Goal: Use online tool/utility: Utilize a website feature to perform a specific function

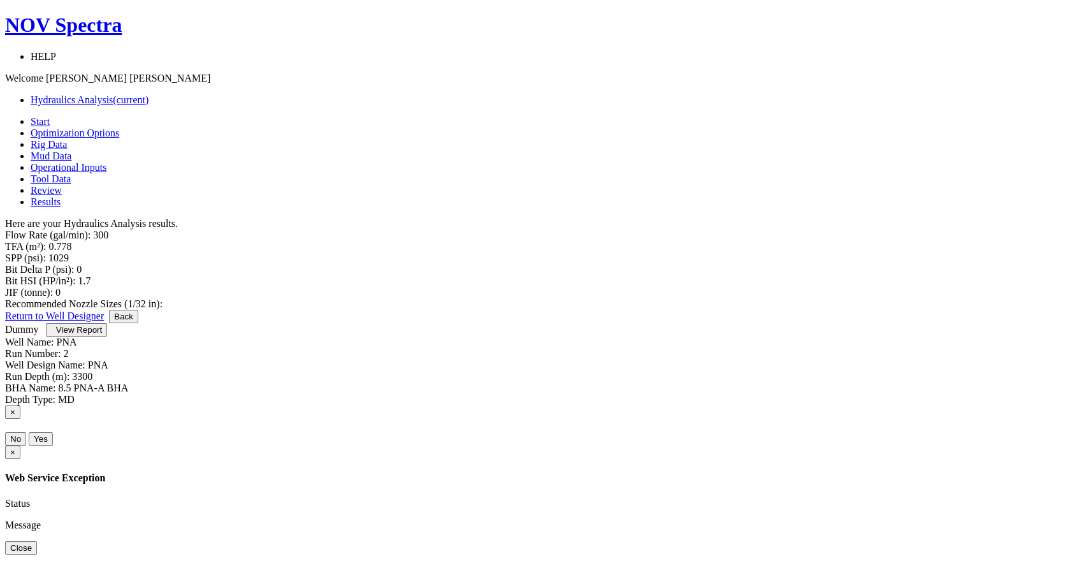
click at [119, 128] on link "Optimization Options" at bounding box center [75, 133] width 89 height 11
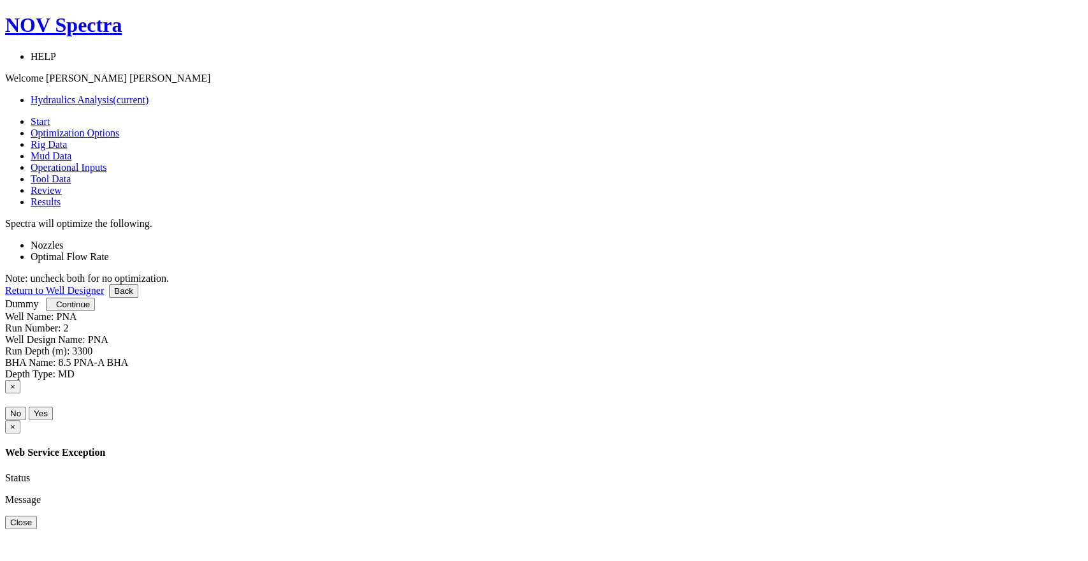
click at [67, 139] on span "Rig Data" at bounding box center [49, 144] width 36 height 11
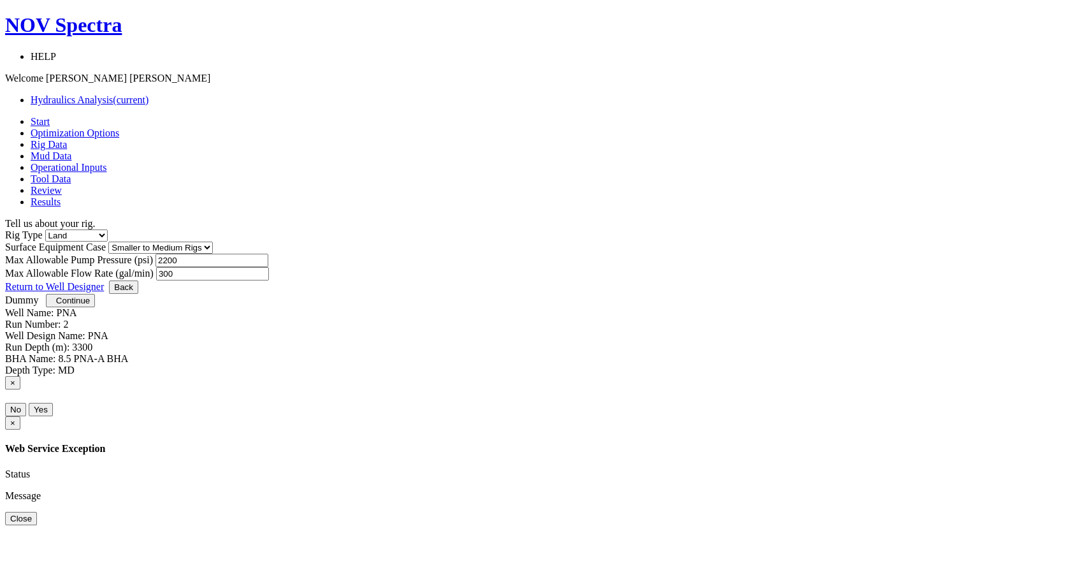
drag, startPoint x: 606, startPoint y: 282, endPoint x: 551, endPoint y: 281, distance: 54.9
click at [269, 281] on input "300" at bounding box center [212, 273] width 113 height 13
type input "5"
type input "400"
click at [119, 128] on link "Optimization Options" at bounding box center [75, 133] width 89 height 11
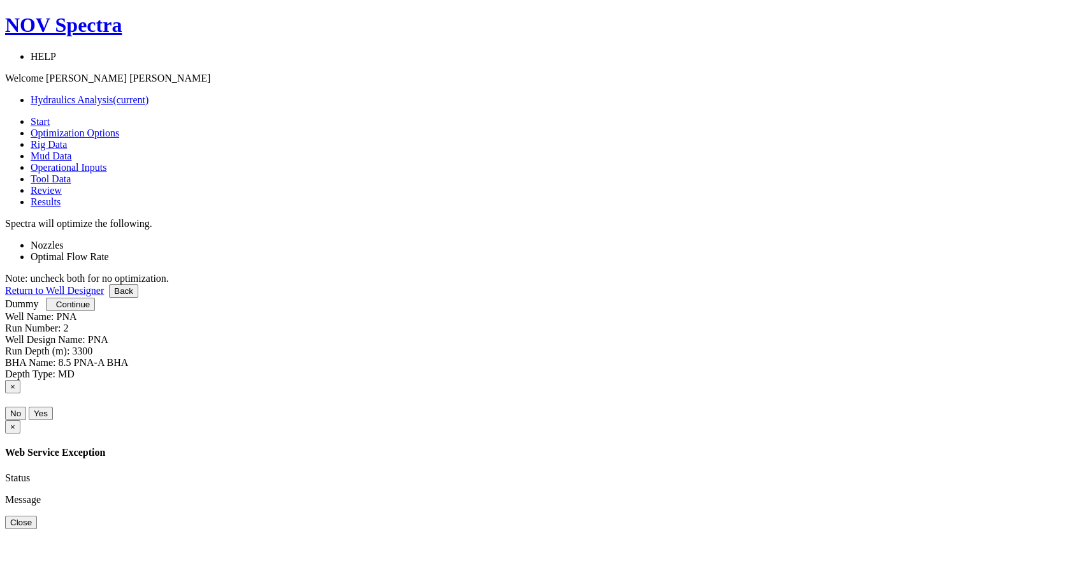
click at [67, 139] on span "Rig Data" at bounding box center [49, 144] width 36 height 11
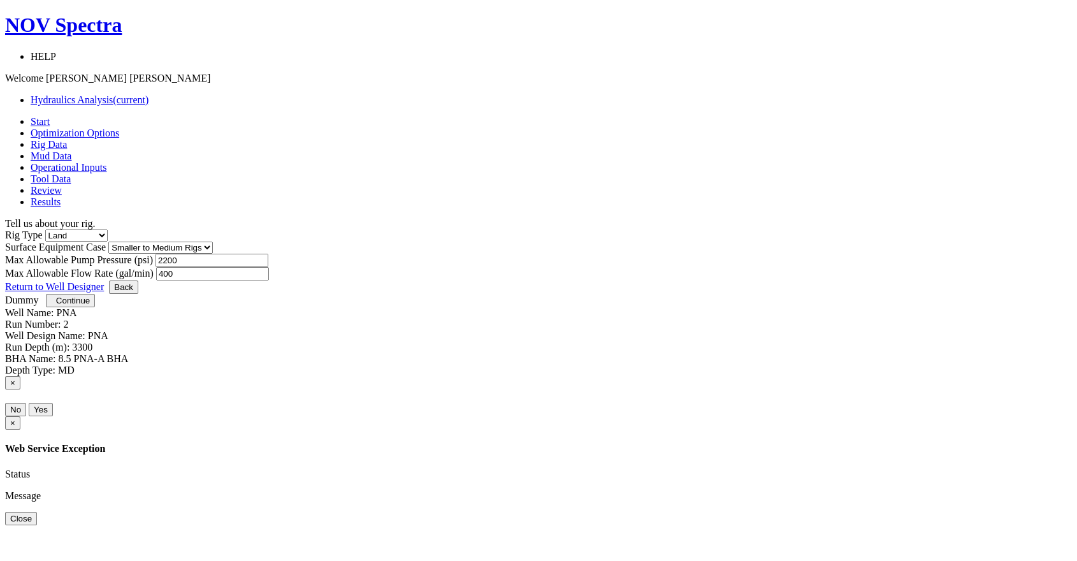
click at [71, 150] on span "Mud Data" at bounding box center [51, 155] width 41 height 11
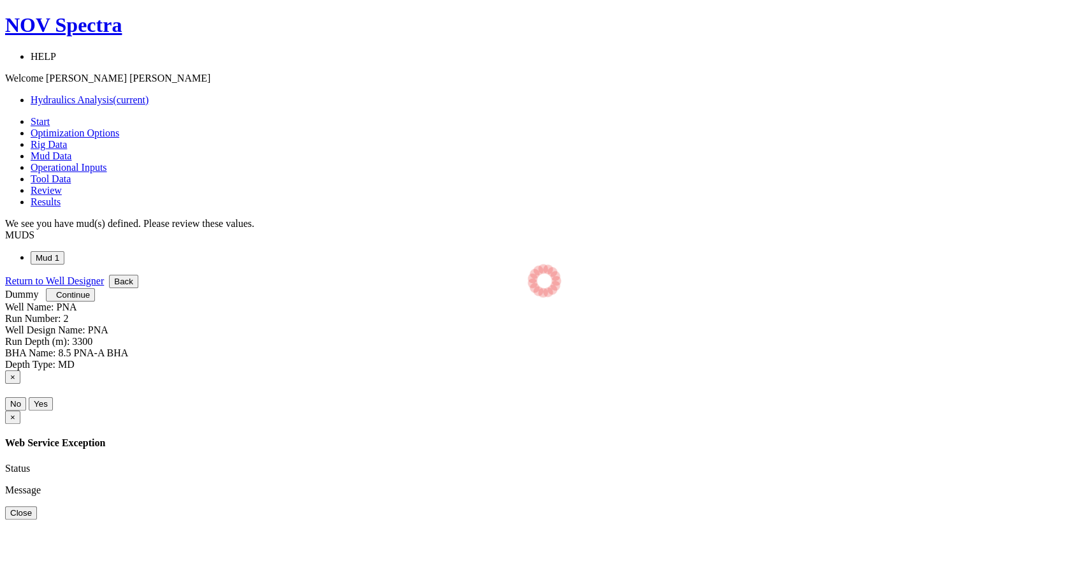
select select "14"
select select "1"
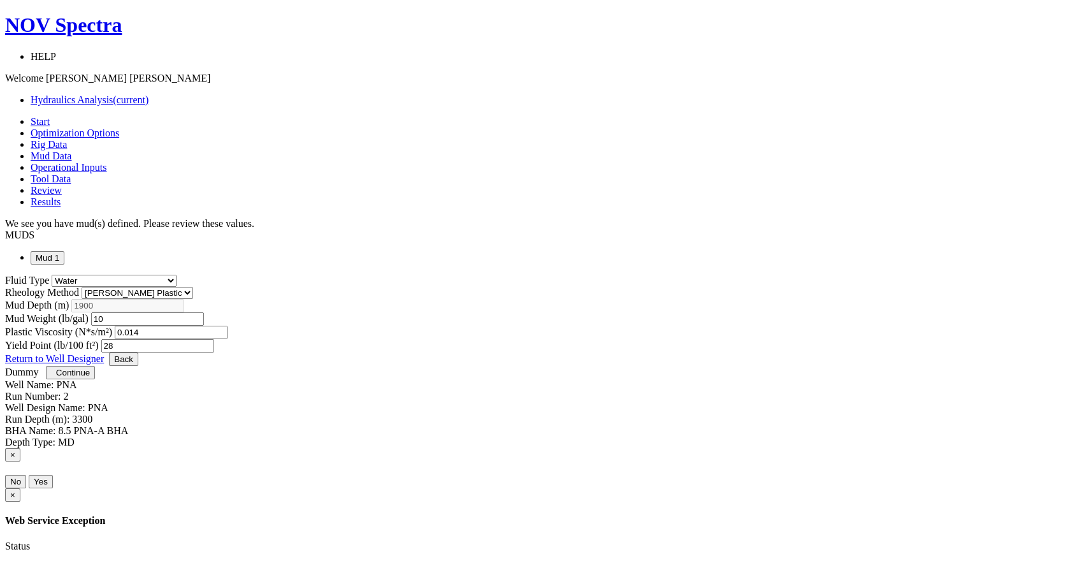
click at [107, 162] on span "Operational Inputs" at bounding box center [69, 167] width 77 height 11
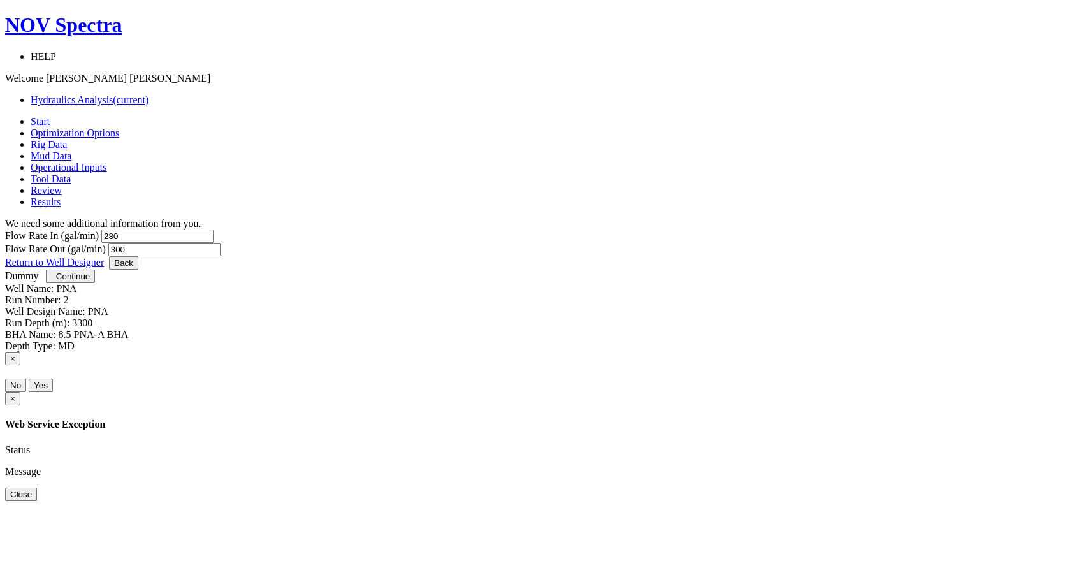
click at [71, 150] on span "Mud Data" at bounding box center [51, 155] width 41 height 11
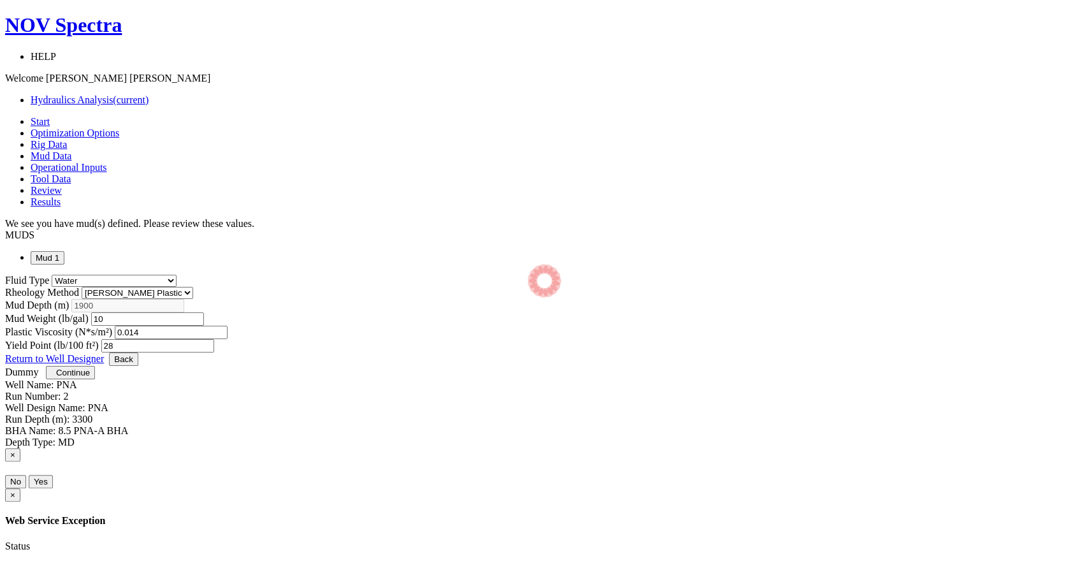
select select "14"
select select "1"
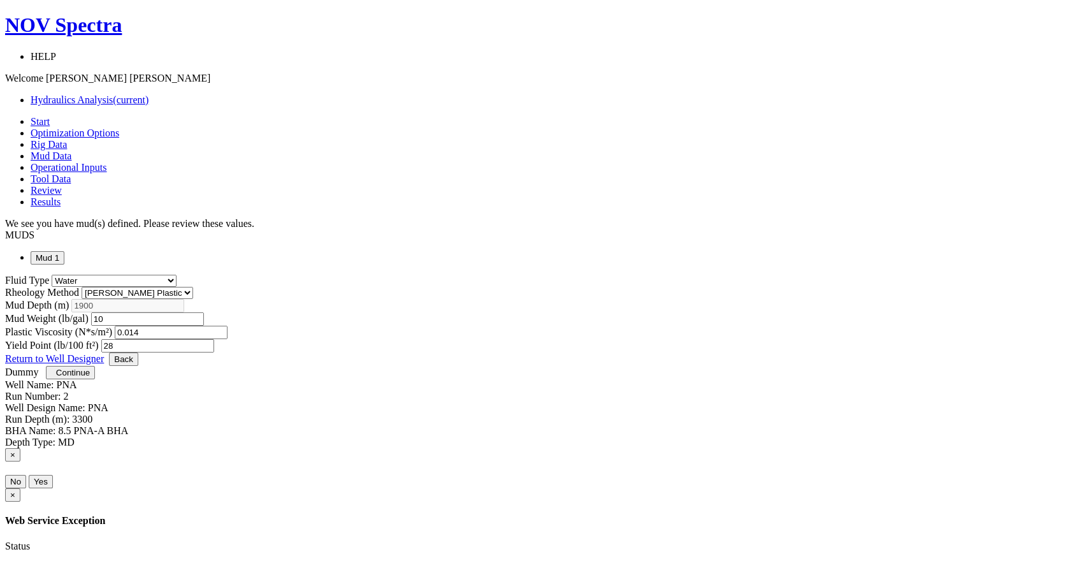
click at [107, 162] on span "Operational Inputs" at bounding box center [69, 167] width 77 height 11
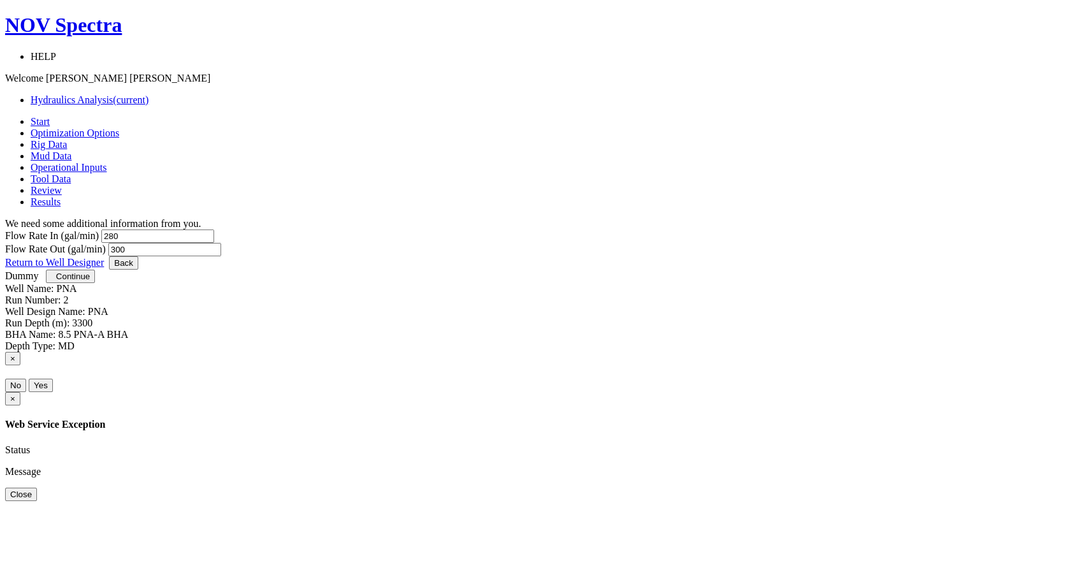
click at [214, 230] on input "280" at bounding box center [157, 236] width 113 height 13
drag, startPoint x: 366, startPoint y: 217, endPoint x: 337, endPoint y: 219, distance: 29.4
click at [214, 230] on input "280" at bounding box center [157, 236] width 113 height 13
type input "300"
drag, startPoint x: 576, startPoint y: 219, endPoint x: 554, endPoint y: 215, distance: 22.8
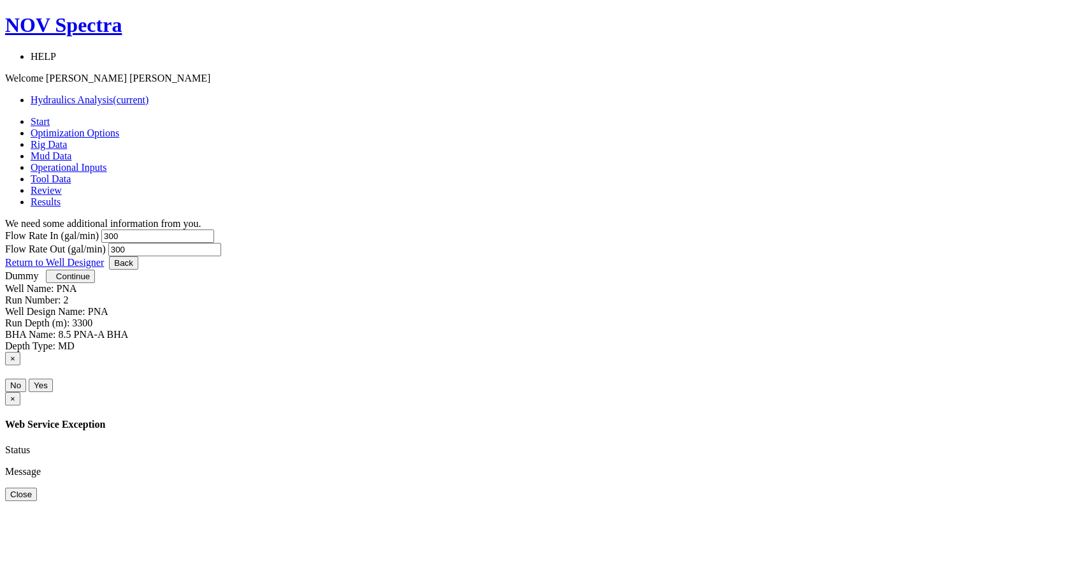
click at [221, 243] on input "300" at bounding box center [164, 249] width 113 height 13
type input "400"
click at [119, 128] on span "Optimization Options" at bounding box center [75, 133] width 89 height 11
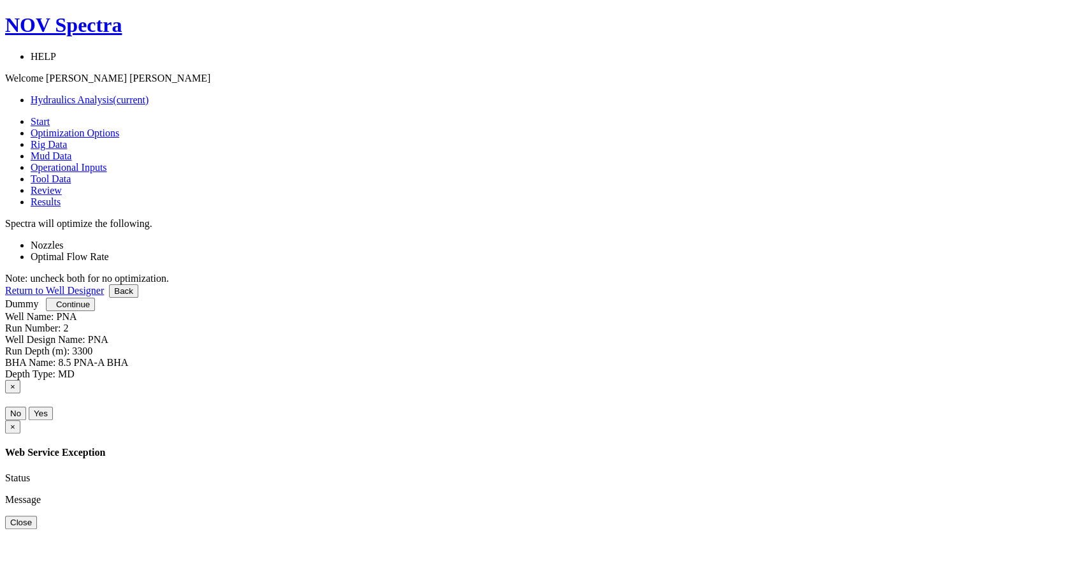
click at [67, 139] on span "Rig Data" at bounding box center [49, 144] width 36 height 11
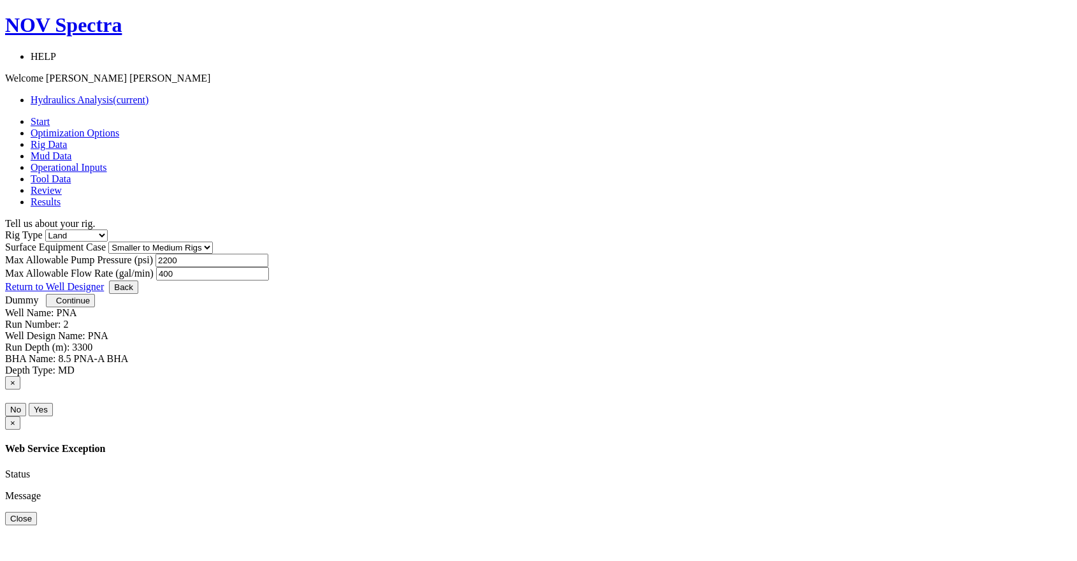
click at [71, 150] on span "Mud Data" at bounding box center [51, 155] width 41 height 11
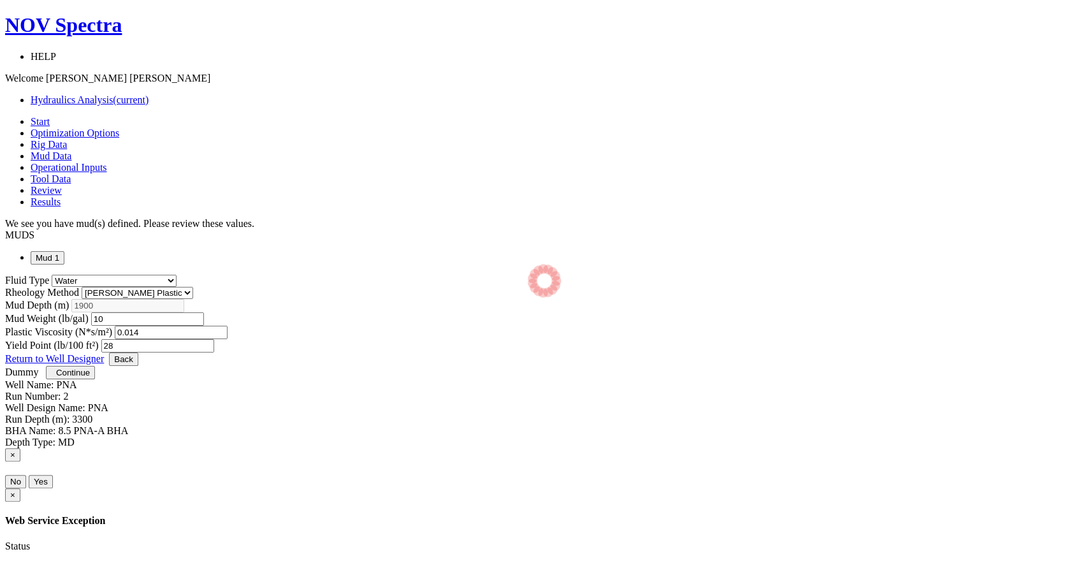
select select "14"
select select "1"
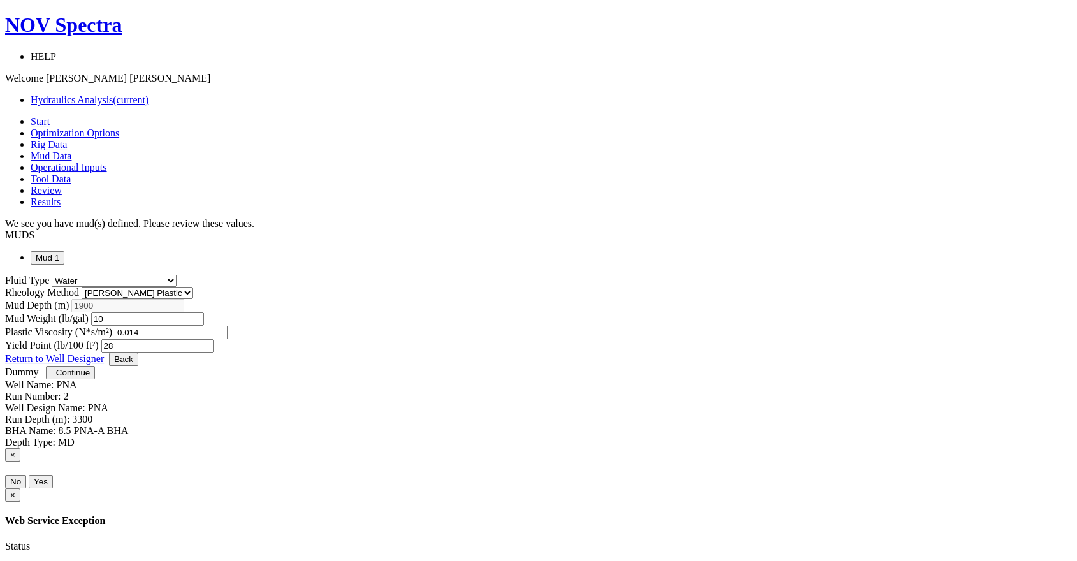
click at [107, 162] on span "Operational Inputs" at bounding box center [69, 167] width 77 height 11
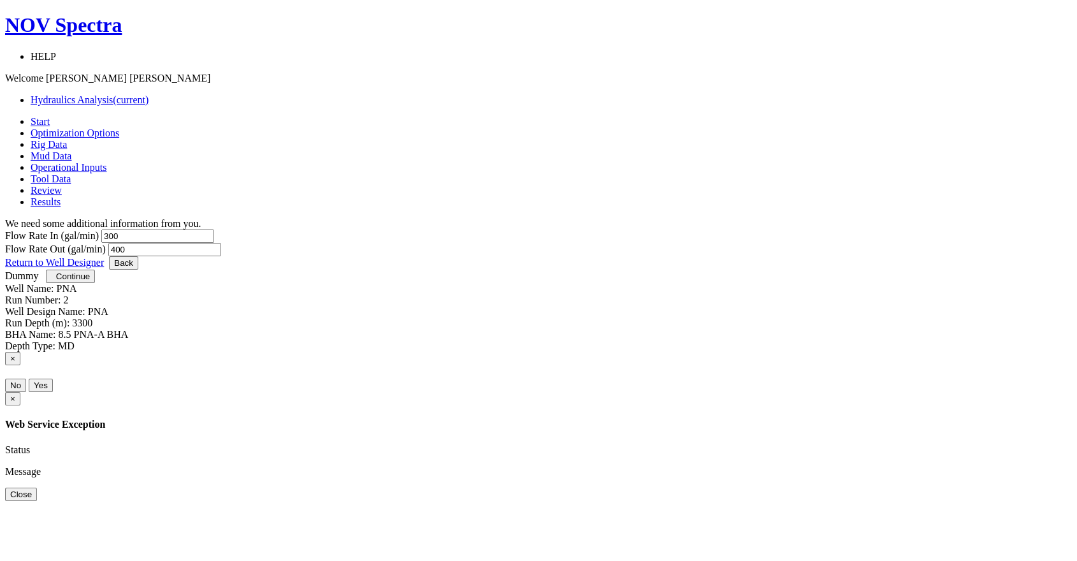
click at [71, 173] on span "Tool Data" at bounding box center [51, 178] width 40 height 11
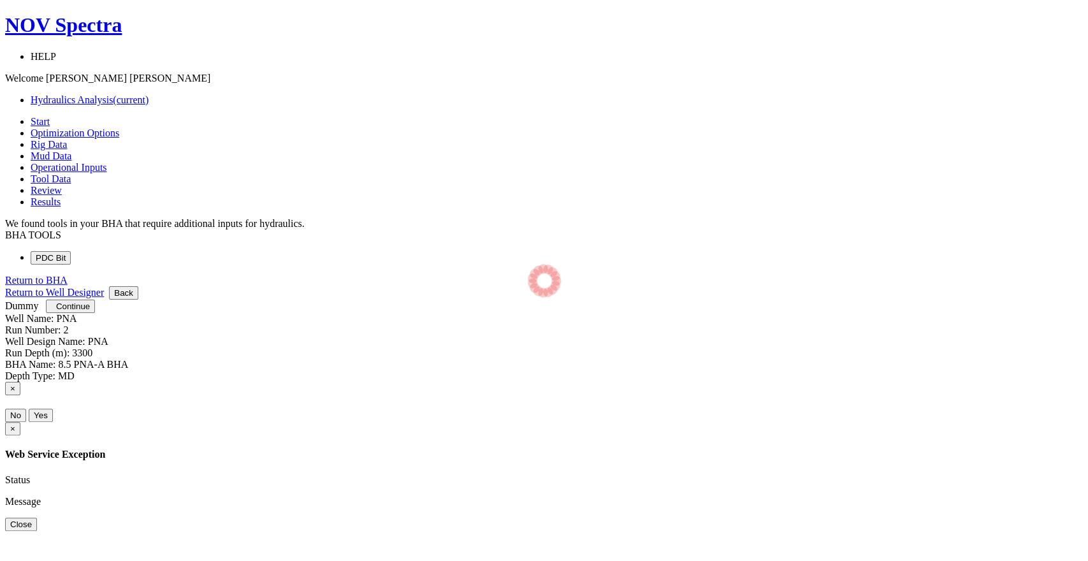
select select "6"
select select "3"
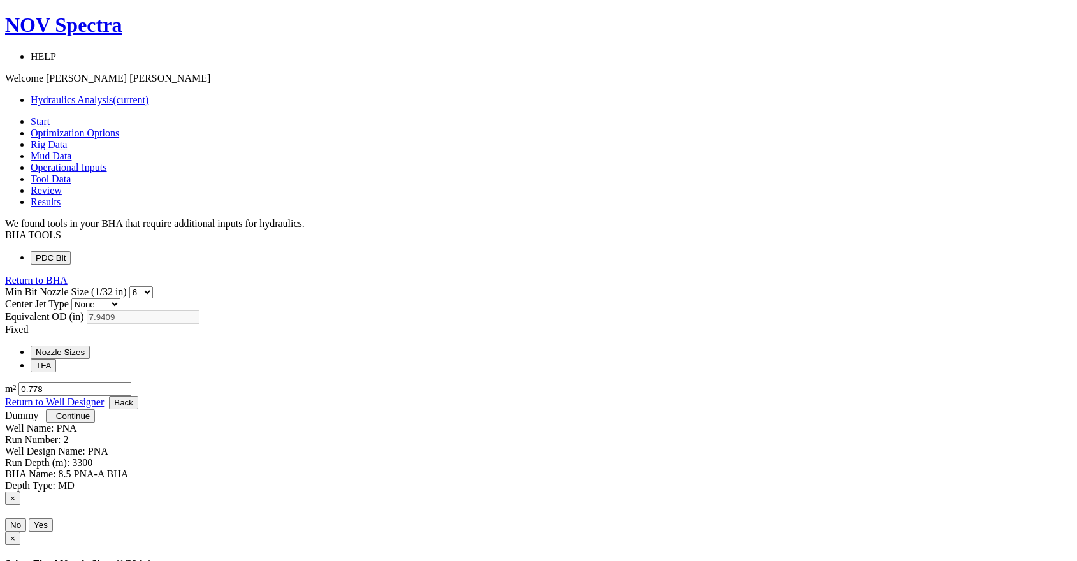
click at [62, 185] on link "Review" at bounding box center [46, 190] width 31 height 11
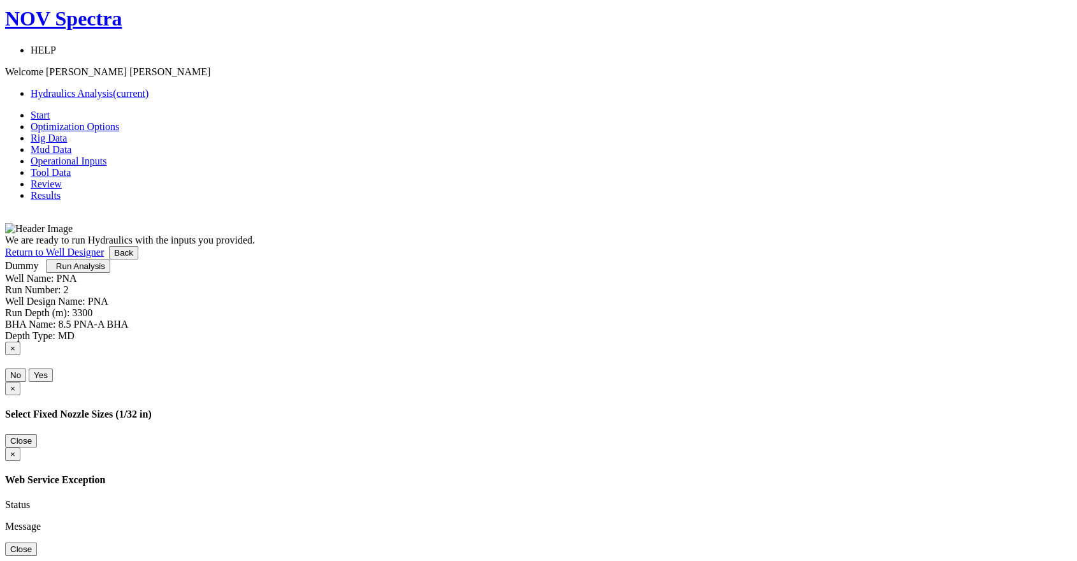
scroll to position [31, 0]
click at [61, 190] on span "Results" at bounding box center [46, 195] width 30 height 11
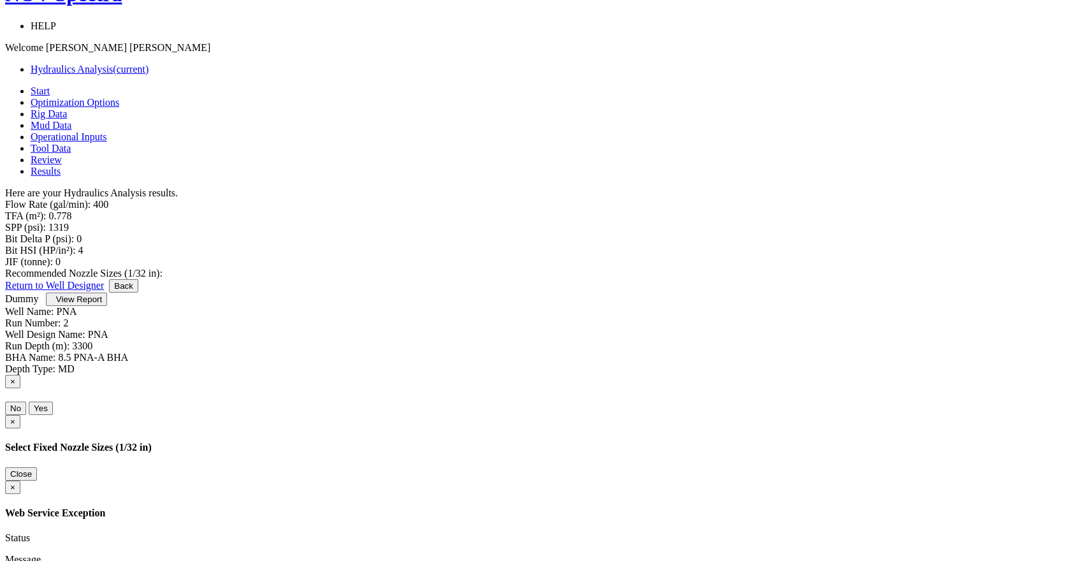
click at [71, 120] on span "Mud Data" at bounding box center [51, 125] width 41 height 11
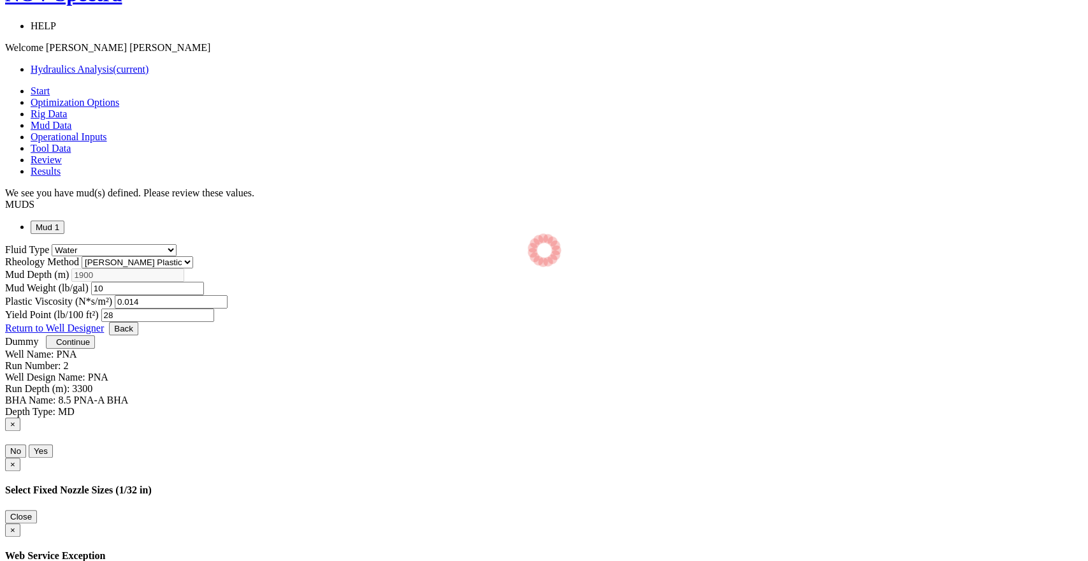
select select "14"
select select "1"
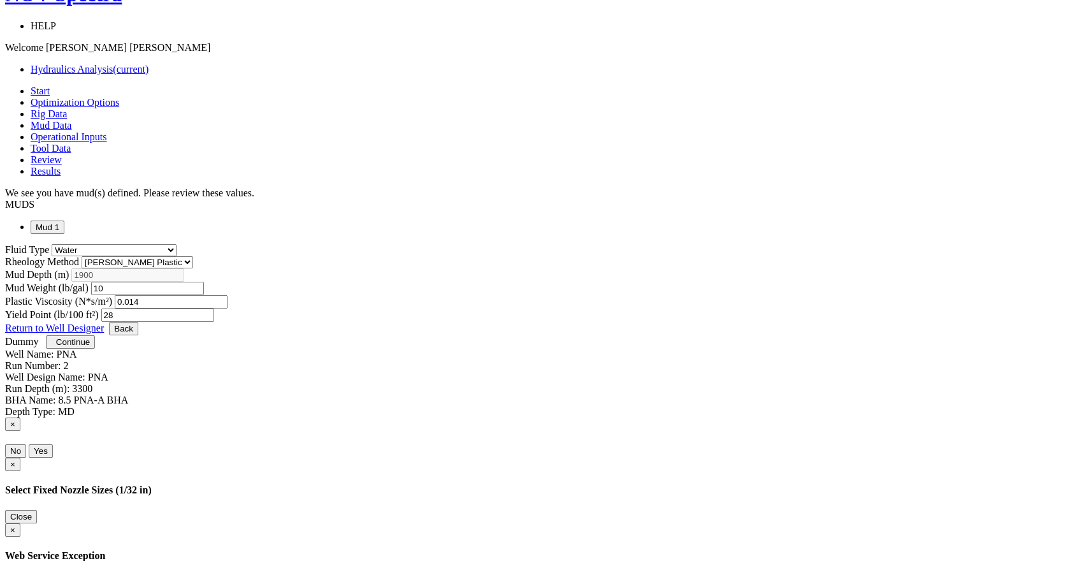
click at [67, 108] on span "Rig Data" at bounding box center [49, 113] width 36 height 11
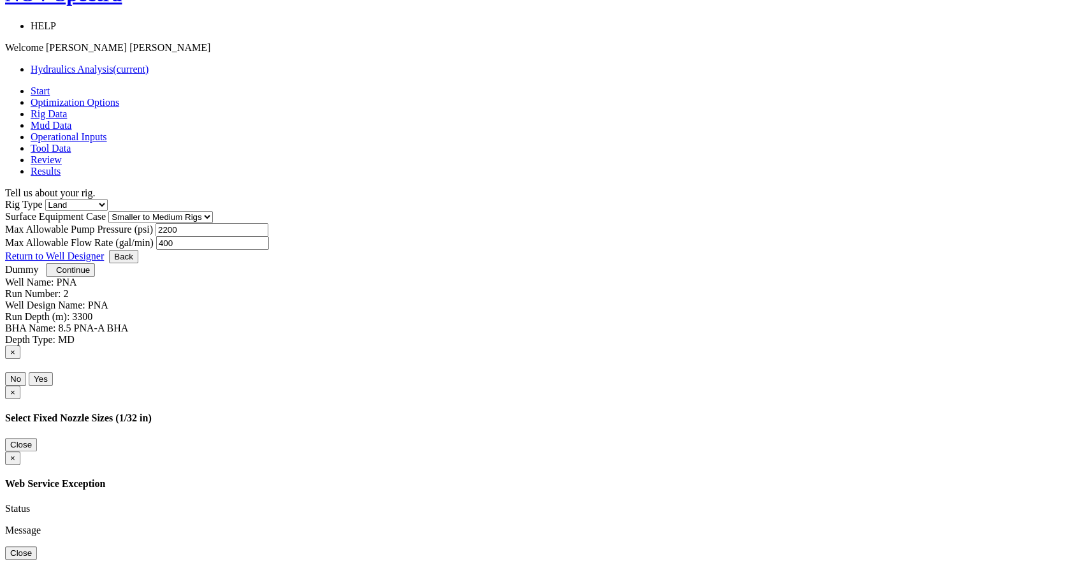
click at [311, 560] on div at bounding box center [538, 560] width 1067 height 0
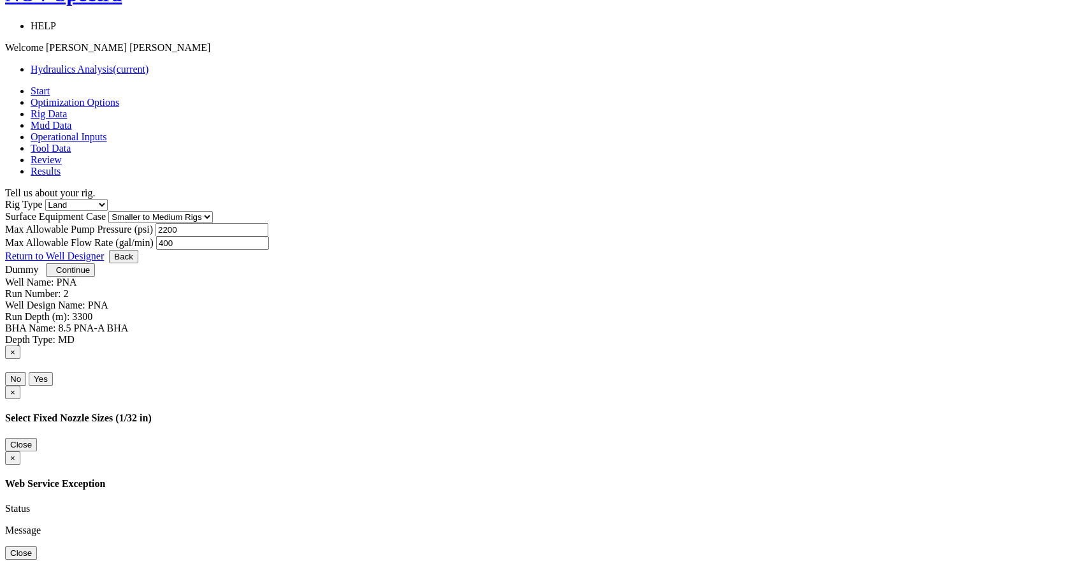
click at [119, 97] on span "Optimization Options" at bounding box center [75, 102] width 89 height 11
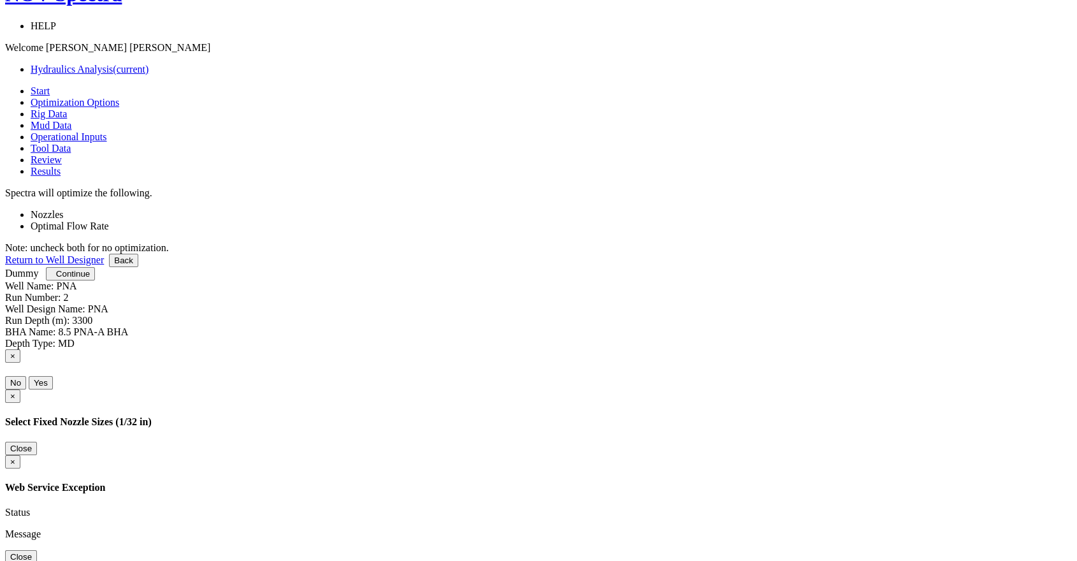
click at [67, 108] on span "Rig Data" at bounding box center [49, 113] width 36 height 11
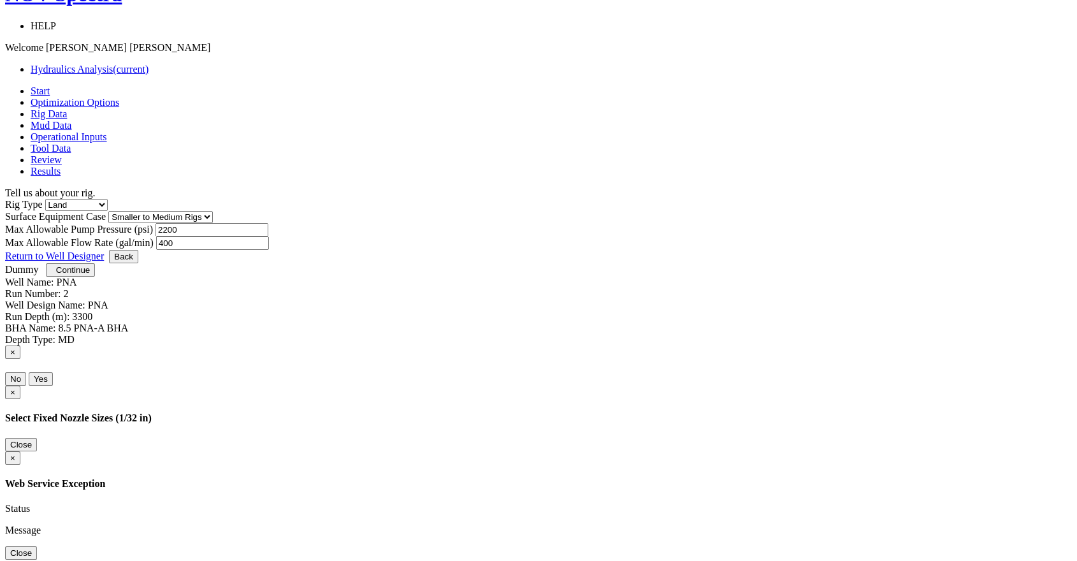
click at [269, 244] on input "400" at bounding box center [212, 243] width 113 height 13
drag, startPoint x: 578, startPoint y: 242, endPoint x: 551, endPoint y: 242, distance: 26.8
click at [269, 242] on input "400" at bounding box center [212, 243] width 113 height 13
type input "500"
click at [71, 120] on span "Mud Data" at bounding box center [51, 125] width 41 height 11
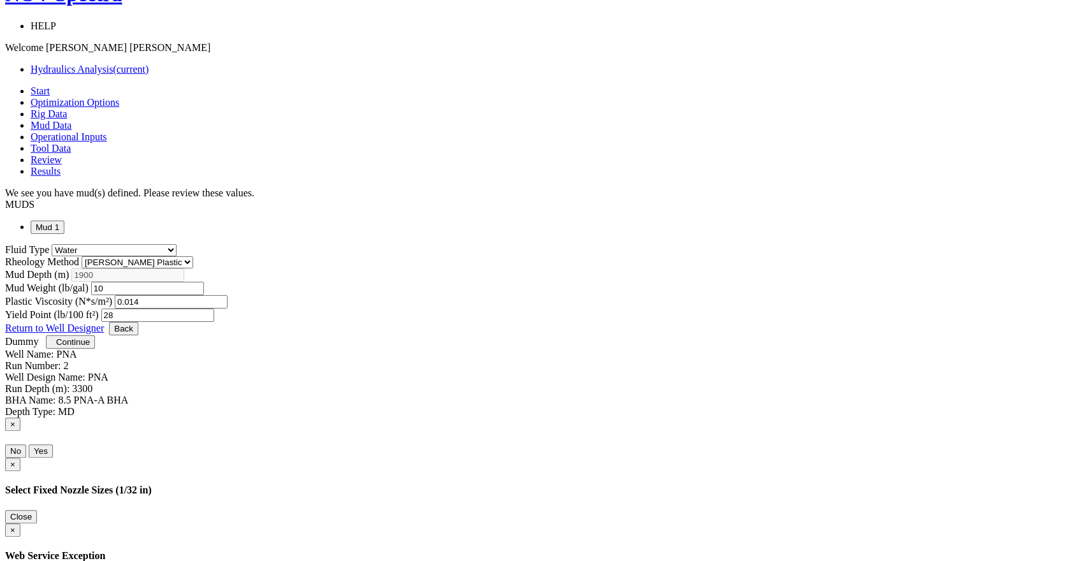
select select "14"
select select "1"
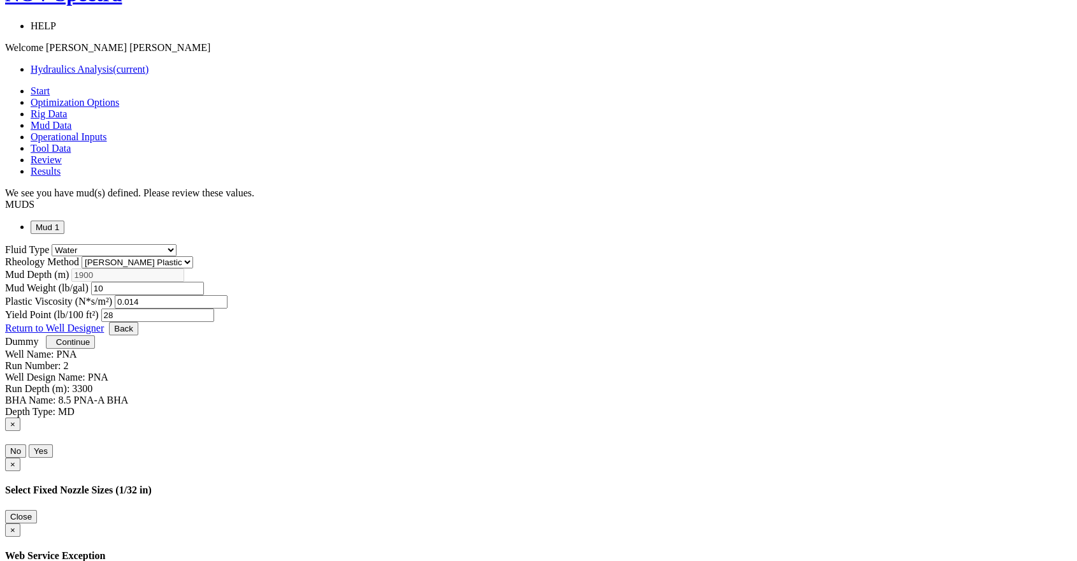
click at [107, 131] on span "Operational Inputs" at bounding box center [69, 136] width 77 height 11
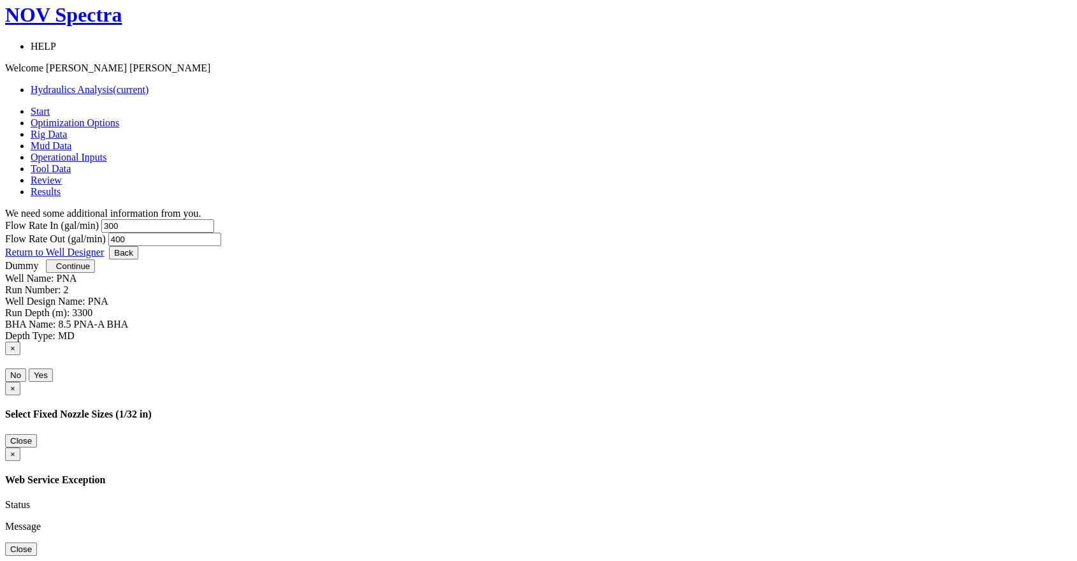
drag, startPoint x: 366, startPoint y: 191, endPoint x: 308, endPoint y: 184, distance: 58.4
click at [308, 219] on div "Flow Rate In (gal/min) 300 Flow Rate Out (gal/min) 400" at bounding box center [538, 232] width 1067 height 27
type input "400"
drag, startPoint x: 573, startPoint y: 188, endPoint x: 527, endPoint y: 184, distance: 45.4
click at [526, 219] on div "Flow Rate In (gal/min) 400 Flow Rate Out (gal/min) 400" at bounding box center [538, 232] width 1067 height 27
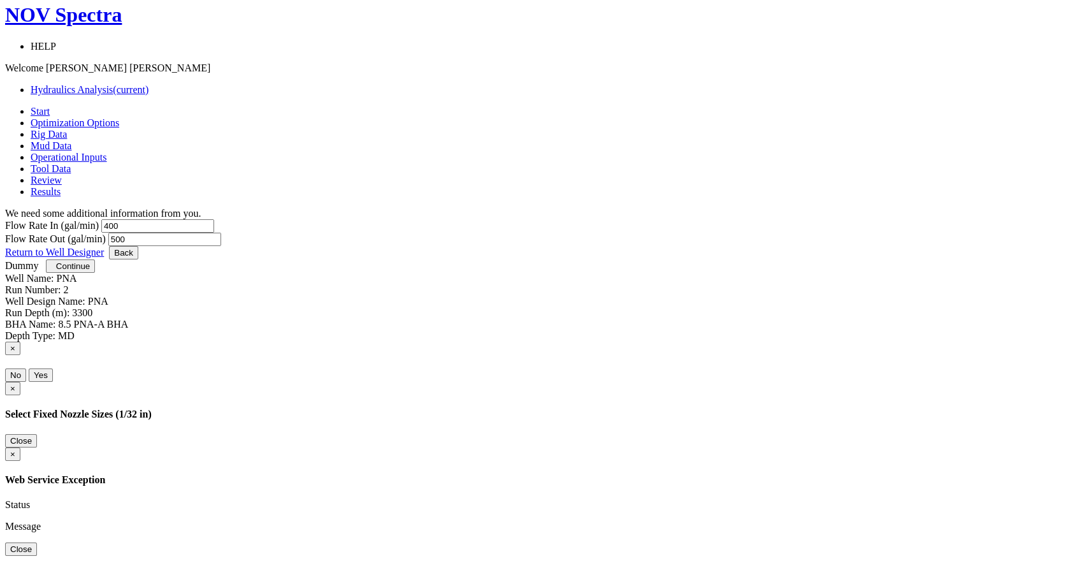
type input "500"
click at [71, 163] on span "Tool Data" at bounding box center [51, 168] width 40 height 11
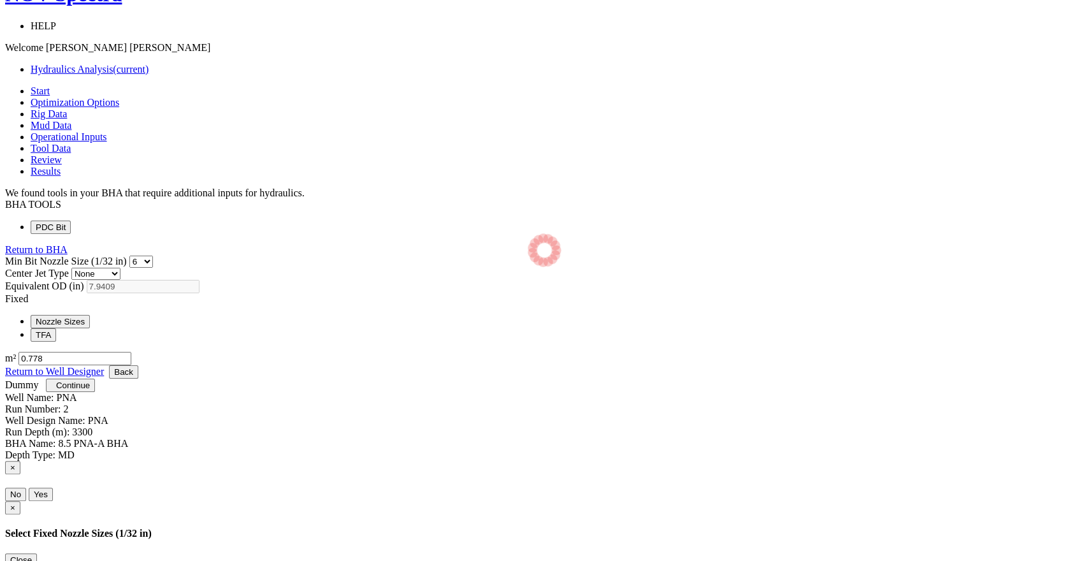
select select "6"
select select "3"
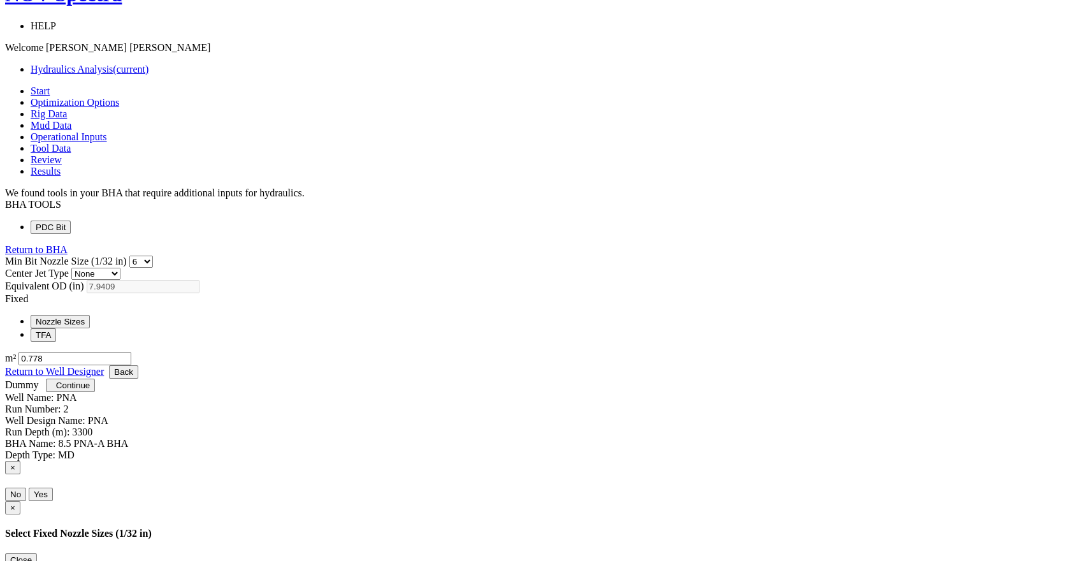
click at [119, 97] on span "Optimization Options" at bounding box center [75, 102] width 89 height 11
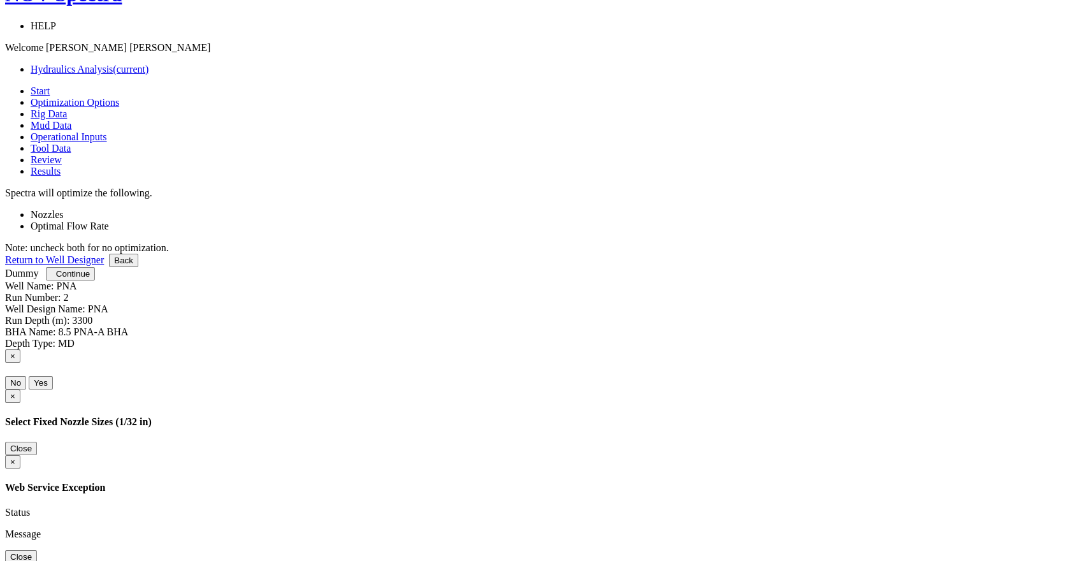
click at [67, 108] on link "Rig Data" at bounding box center [49, 113] width 36 height 11
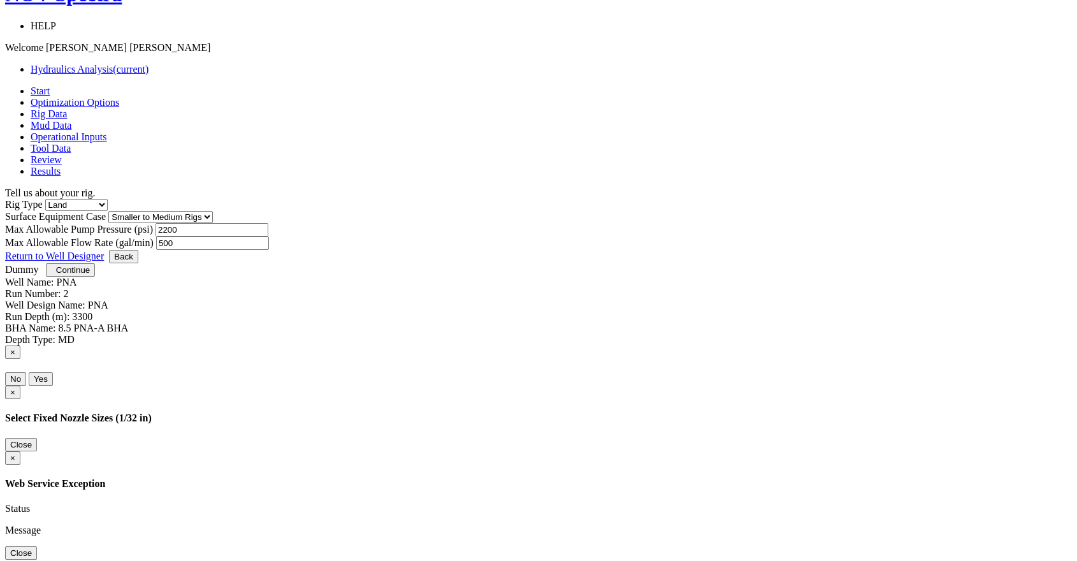
click at [62, 154] on link "Review" at bounding box center [46, 159] width 31 height 11
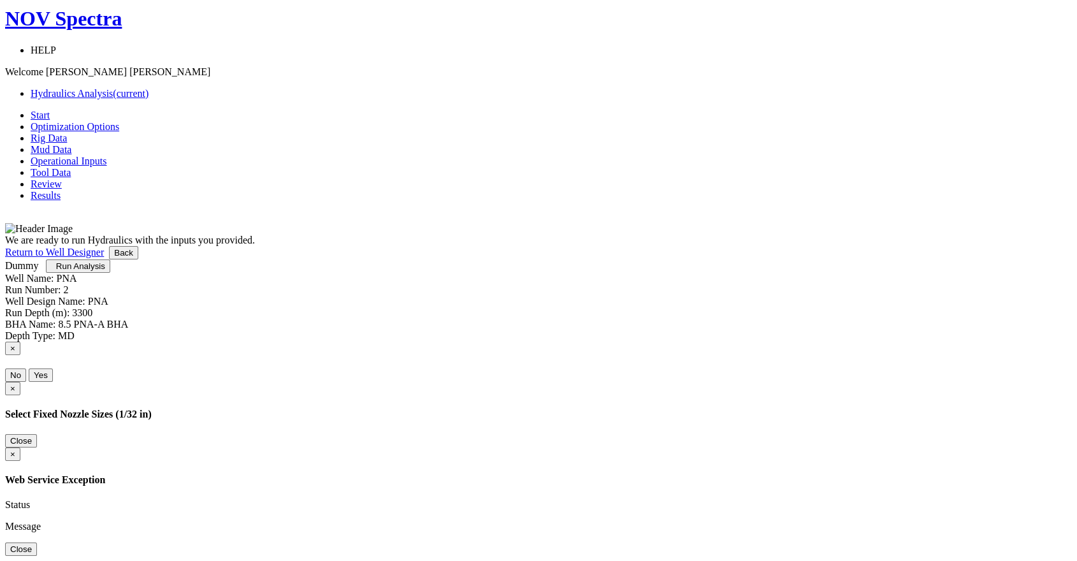
click at [61, 190] on link "Results" at bounding box center [46, 195] width 30 height 11
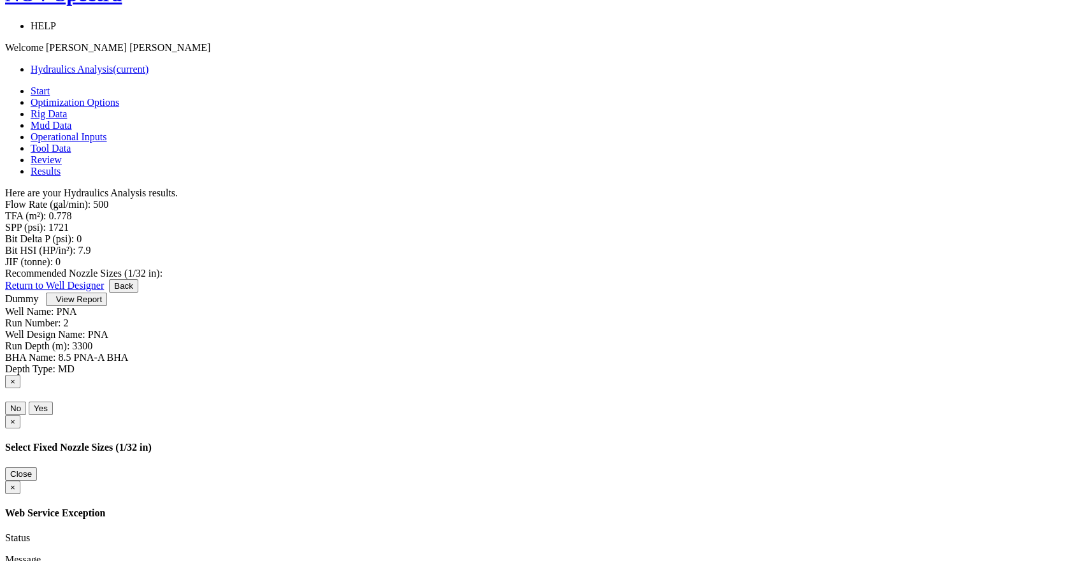
click at [107, 131] on link "Operational Inputs" at bounding box center [69, 136] width 77 height 11
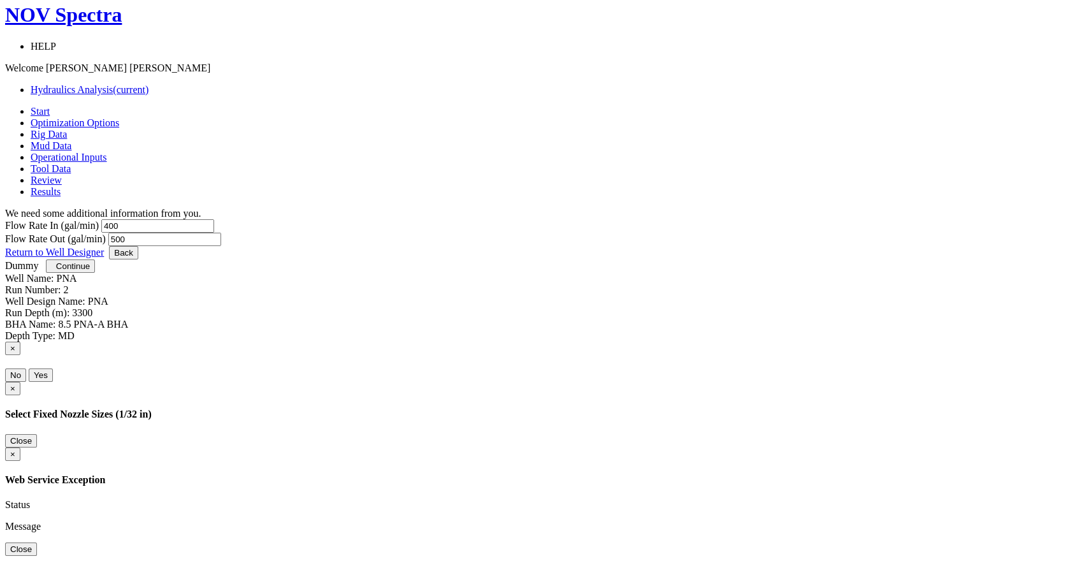
click at [119, 117] on link "Optimization Options" at bounding box center [75, 122] width 89 height 11
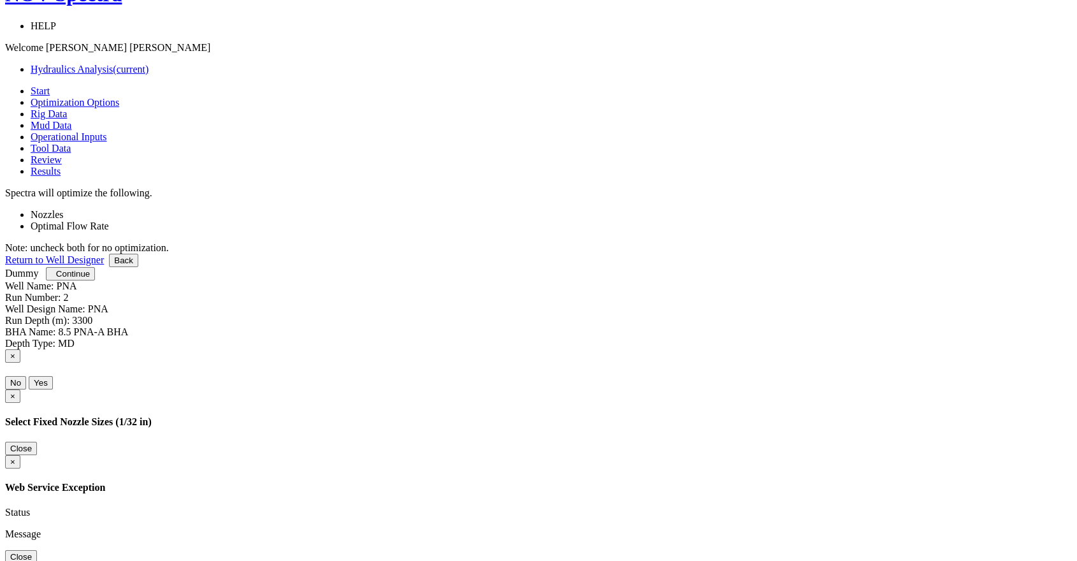
click at [67, 108] on span "Rig Data" at bounding box center [49, 113] width 36 height 11
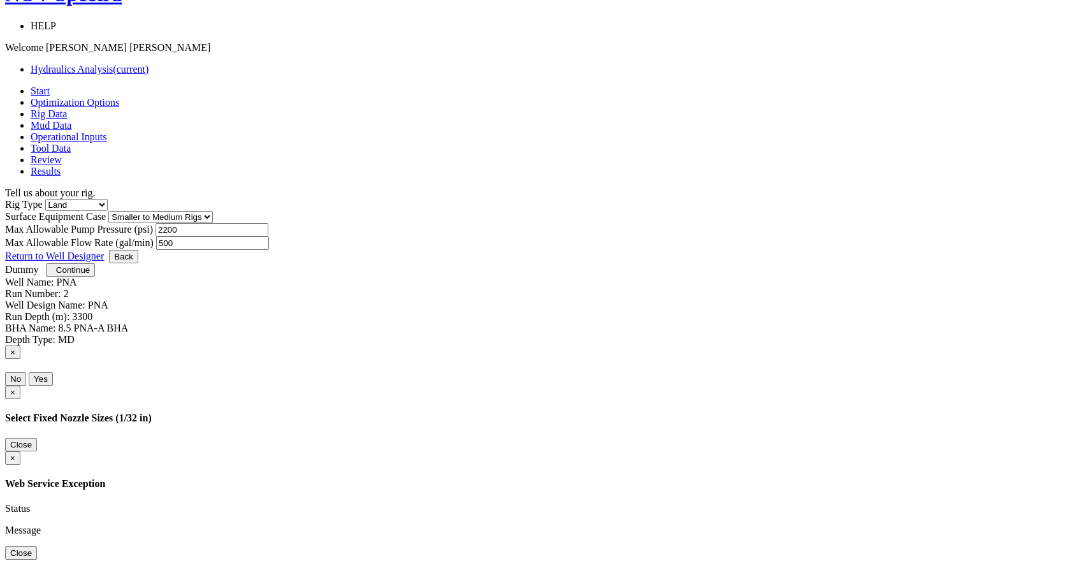
click at [71, 120] on link "Mud Data" at bounding box center [51, 125] width 41 height 11
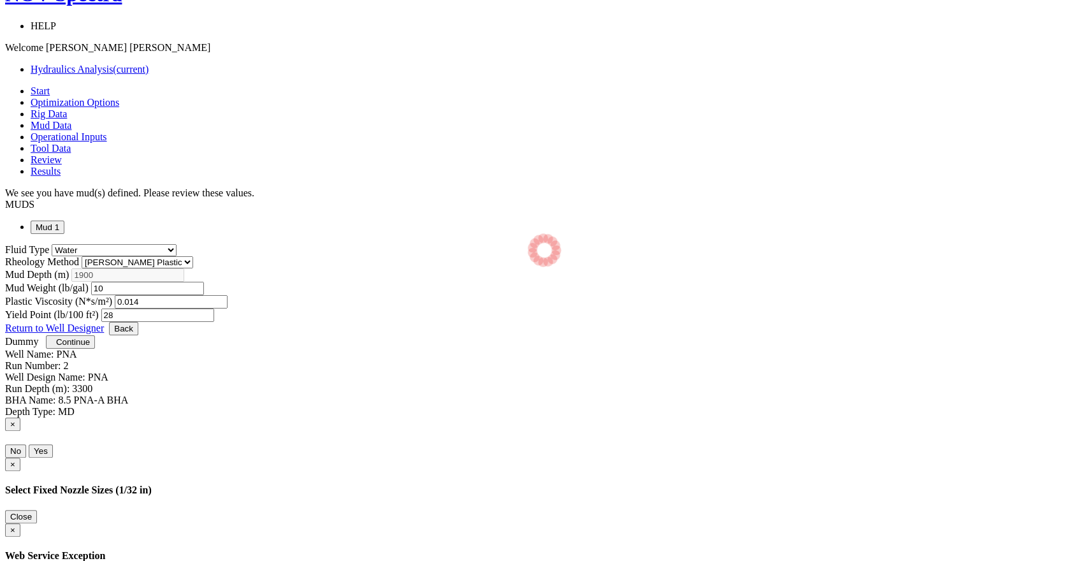
select select "14"
select select "1"
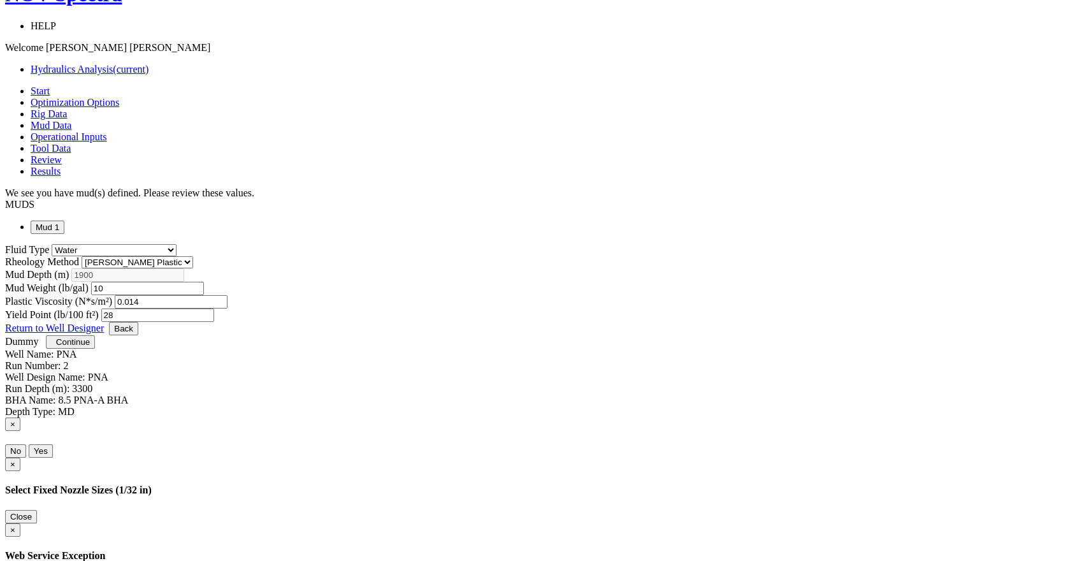
click at [107, 131] on span "Operational Inputs" at bounding box center [69, 136] width 77 height 11
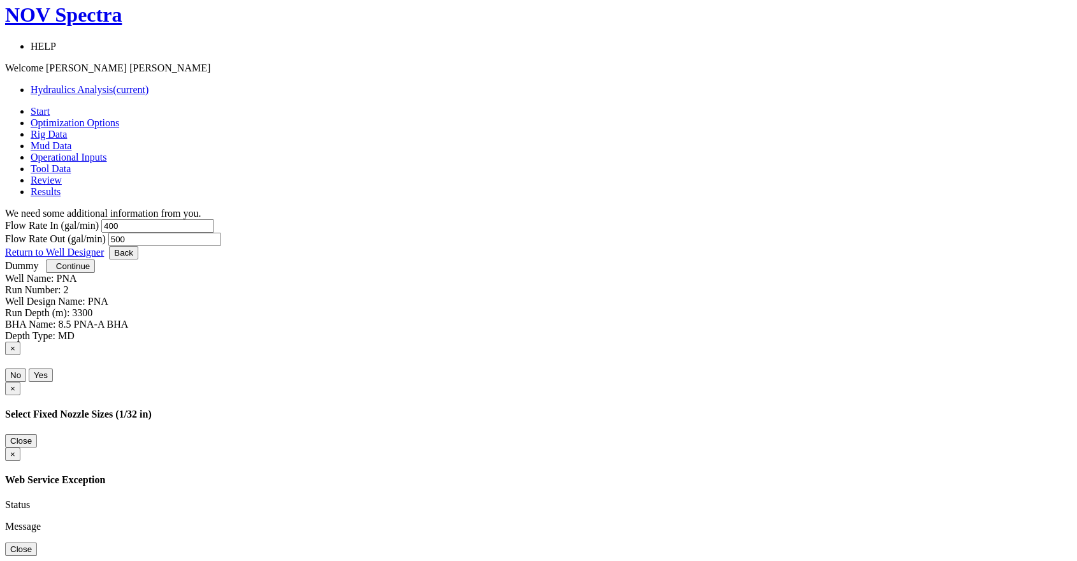
click at [71, 163] on span "Tool Data" at bounding box center [51, 168] width 40 height 11
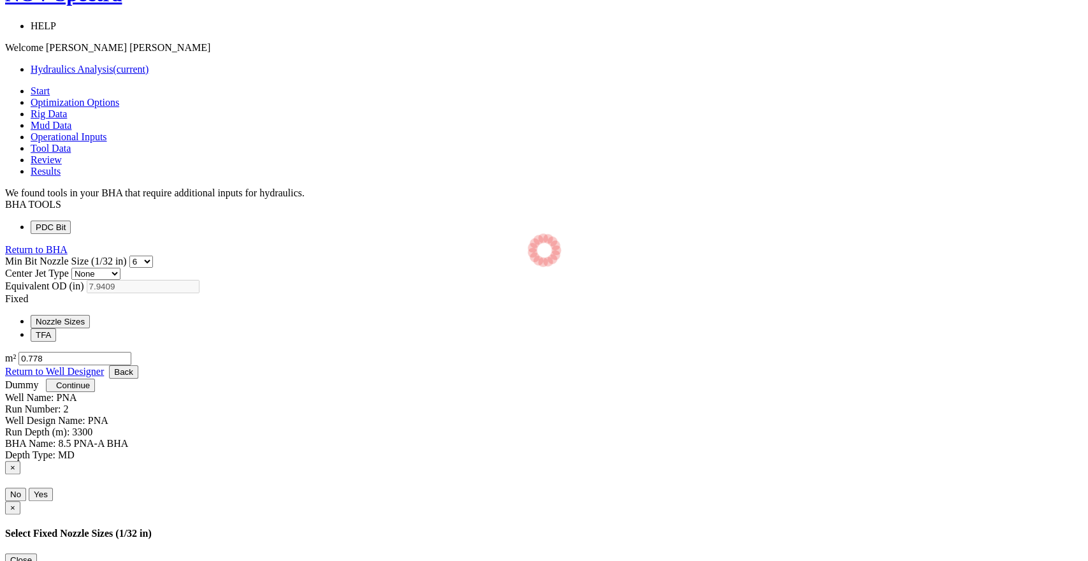
select select "6"
select select "3"
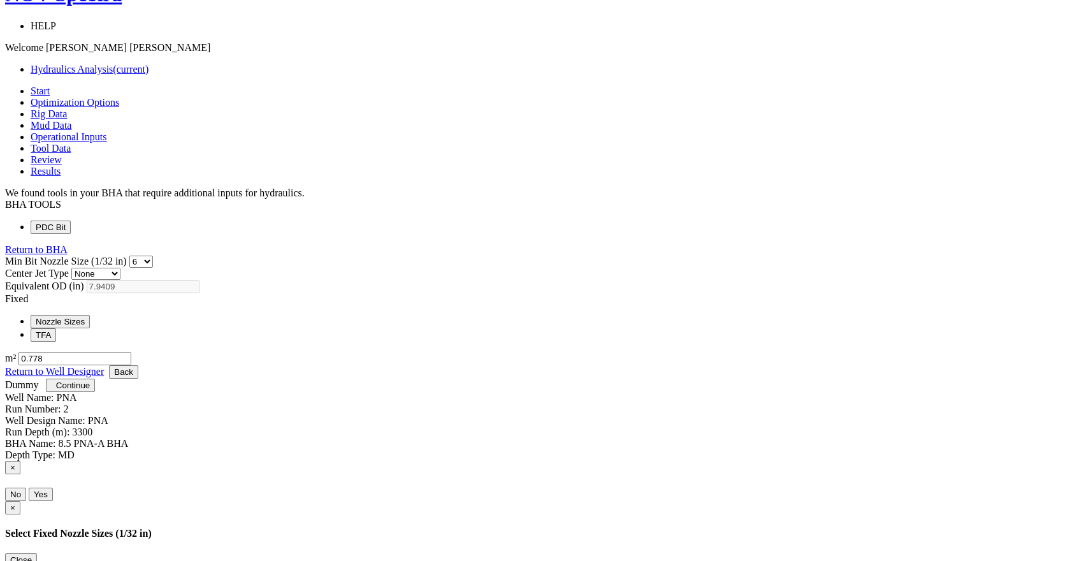
click at [62, 154] on span "Review" at bounding box center [46, 159] width 31 height 11
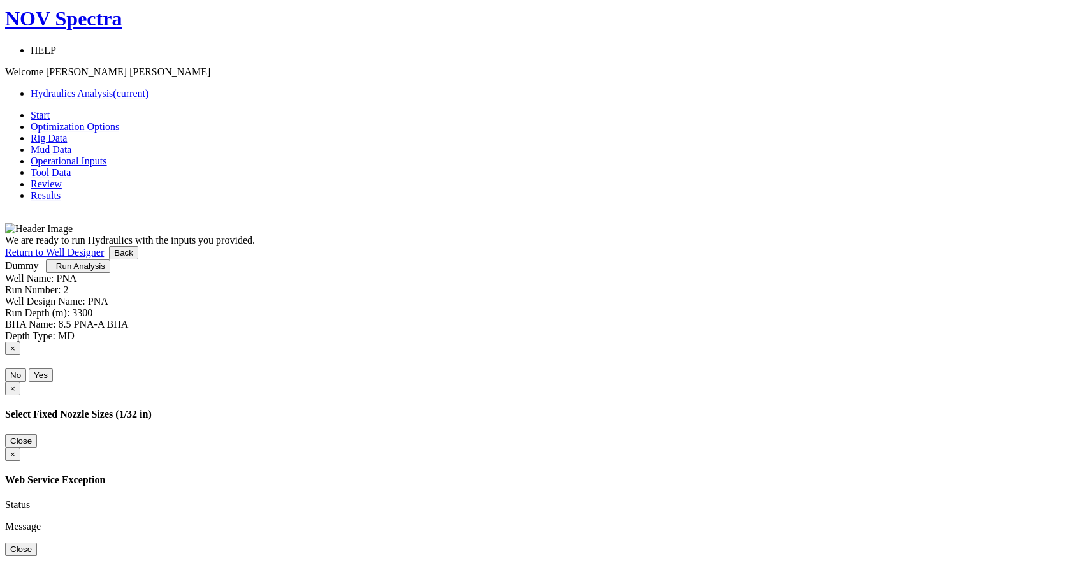
click at [61, 190] on link "Results" at bounding box center [46, 195] width 30 height 11
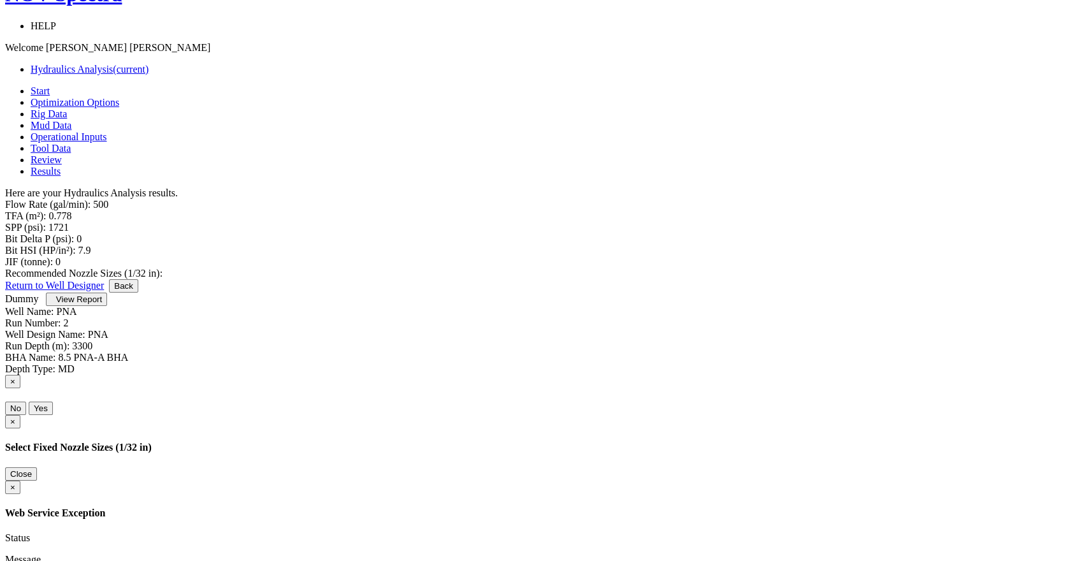
click at [852, 375] on div "Start Optimization Options Rig Data Mud Data Operational Inputs Tool Data Revie…" at bounding box center [538, 229] width 1067 height 289
click at [102, 304] on span "View Report" at bounding box center [79, 300] width 46 height 10
